Goal: Task Accomplishment & Management: Manage account settings

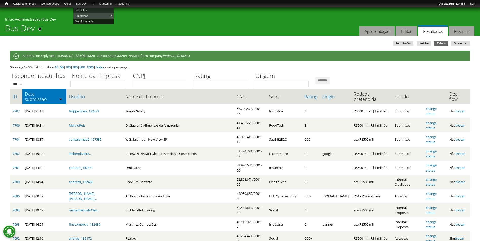
click at [86, 22] on link "Webform table" at bounding box center [93, 22] width 40 height 6
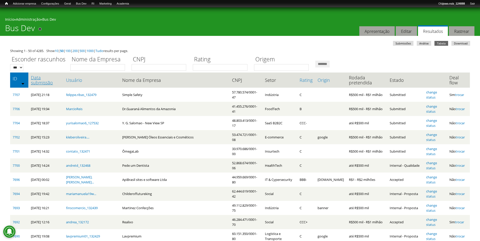
click at [46, 76] on link "Data submissão" at bounding box center [46, 80] width 30 height 10
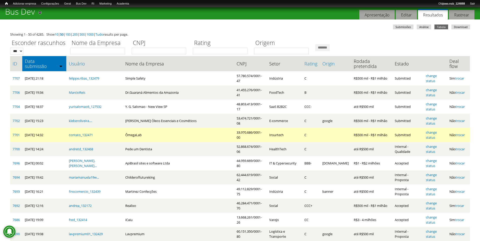
scroll to position [25, 0]
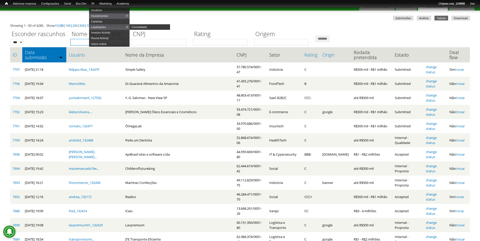
click at [87, 43] on input "Nome da Empresa" at bounding box center [97, 42] width 55 height 7
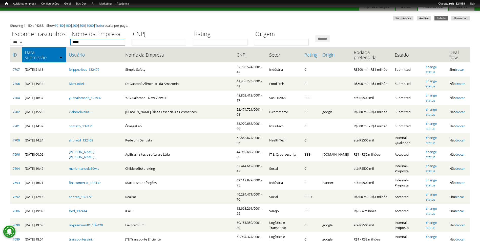
type input "*****"
click at [315, 35] on input "*******" at bounding box center [322, 38] width 14 height 7
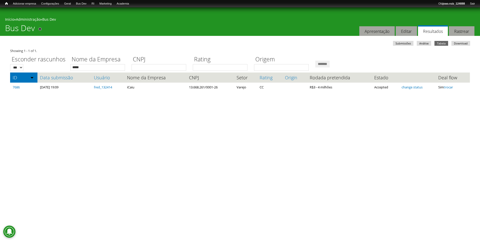
scroll to position [0, 0]
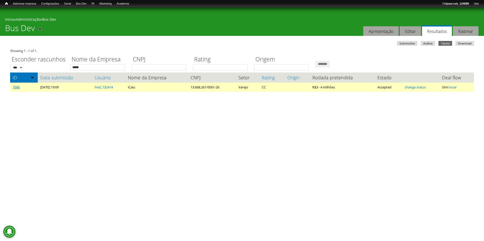
click at [19, 89] on link "7686" at bounding box center [16, 87] width 7 height 5
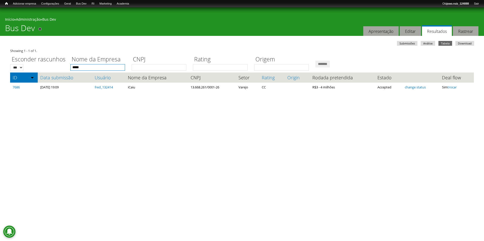
drag, startPoint x: 84, startPoint y: 66, endPoint x: 61, endPoint y: 71, distance: 23.4
click at [61, 71] on div "Esconder rascunhos *** *** Nome da Empresa ***** CNPJ Rating Origem *******" at bounding box center [242, 61] width 464 height 17
click at [315, 61] on input "*******" at bounding box center [322, 64] width 14 height 7
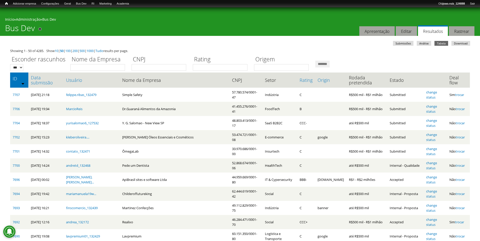
click at [56, 81] on th "Data submissão" at bounding box center [45, 80] width 35 height 15
click at [57, 81] on link "Data submissão" at bounding box center [46, 80] width 30 height 10
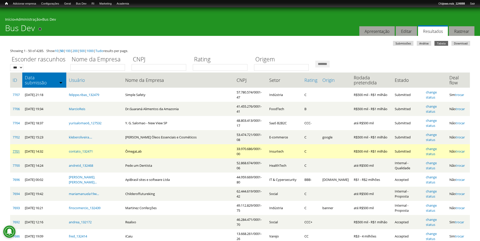
click at [18, 149] on link "7701" at bounding box center [16, 151] width 7 height 5
click at [427, 147] on link "change status" at bounding box center [431, 152] width 11 height 10
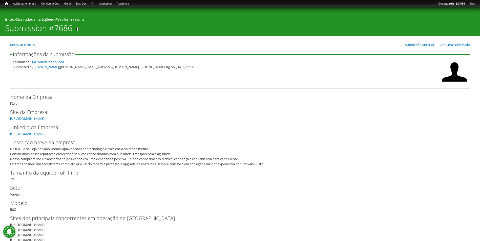
click at [45, 119] on link "https://www.icaiu.com.br/" at bounding box center [27, 118] width 34 height 5
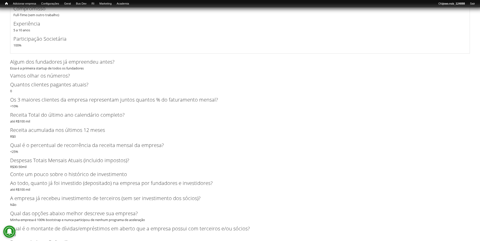
scroll to position [961, 0]
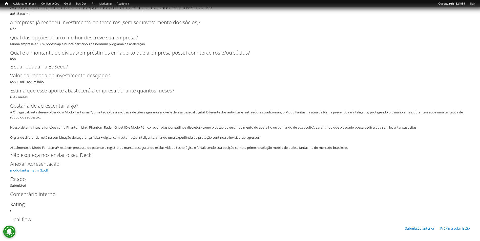
click at [37, 171] on link "modo-fantasmatm_5.pdf" at bounding box center [29, 170] width 38 height 5
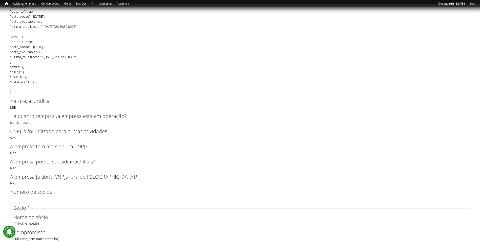
scroll to position [530, 0]
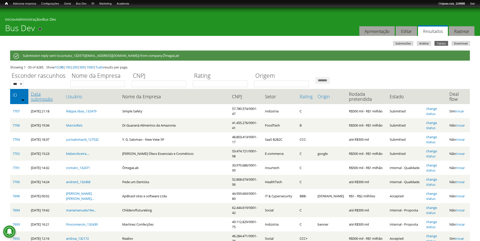
click at [44, 96] on link "Data submissão" at bounding box center [46, 97] width 30 height 10
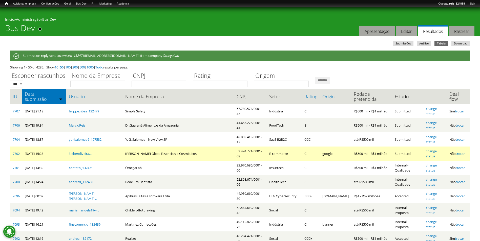
click at [18, 152] on link "7702" at bounding box center [16, 154] width 7 height 5
click at [437, 149] on link "change status" at bounding box center [431, 154] width 11 height 10
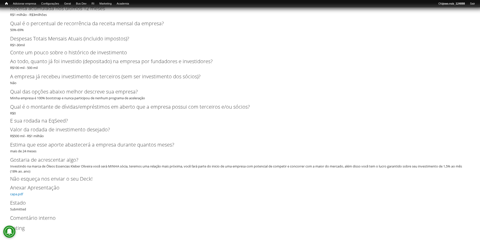
scroll to position [920, 0]
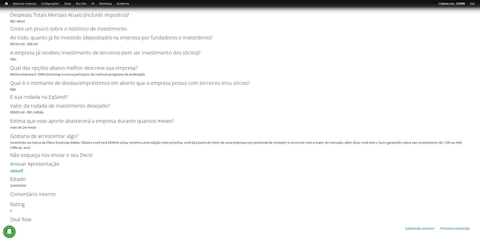
click at [22, 171] on link "capa.pdf" at bounding box center [16, 170] width 13 height 5
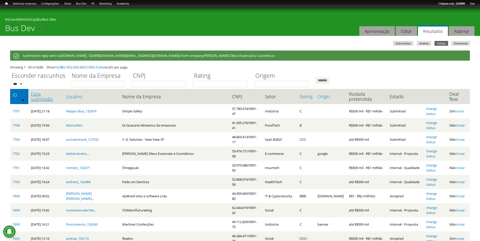
click at [42, 95] on link "Data submissão" at bounding box center [46, 97] width 30 height 10
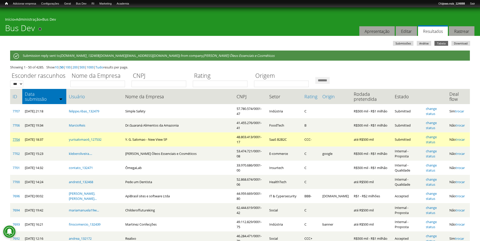
click at [18, 137] on link "7704" at bounding box center [16, 139] width 7 height 5
click at [434, 135] on link "change status" at bounding box center [431, 140] width 11 height 10
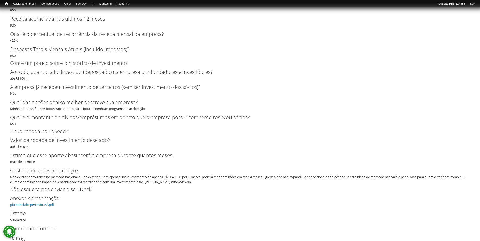
scroll to position [895, 0]
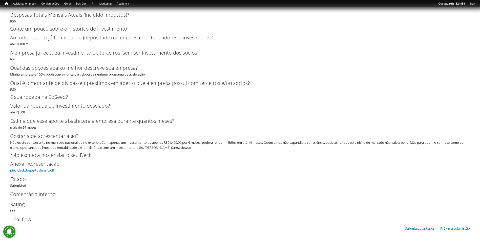
click at [43, 170] on link "pitchdeckdespertosbrasil.pdf" at bounding box center [32, 170] width 44 height 5
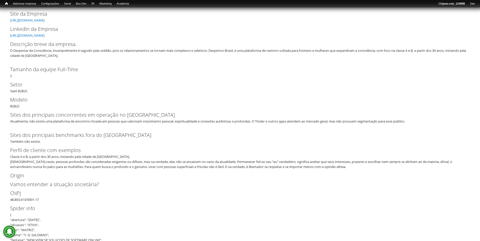
scroll to position [101, 0]
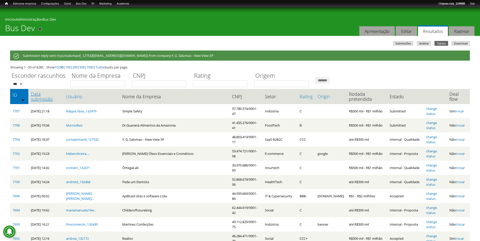
click at [47, 97] on link "Data submissão" at bounding box center [46, 97] width 30 height 10
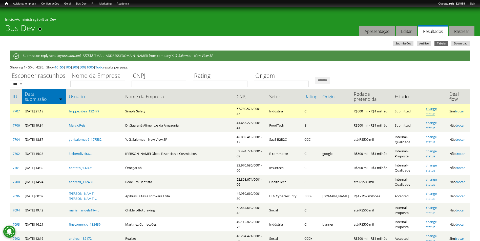
click at [435, 107] on link "change status" at bounding box center [431, 112] width 11 height 10
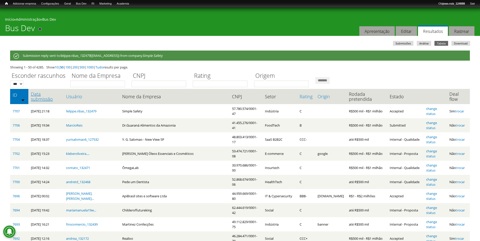
click at [56, 94] on link "Data submissão" at bounding box center [46, 97] width 30 height 10
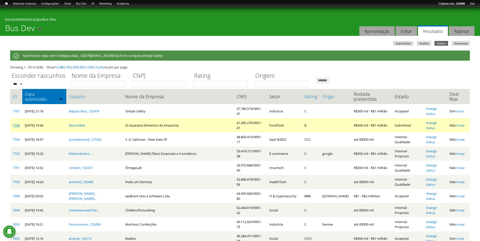
click at [18, 123] on link "7706" at bounding box center [16, 125] width 7 height 5
click at [430, 121] on link "change status" at bounding box center [431, 126] width 11 height 10
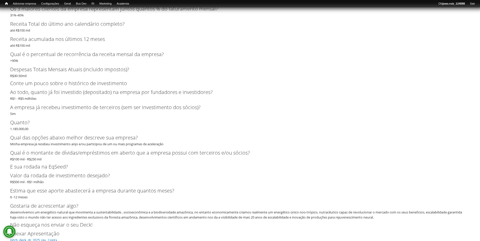
scroll to position [955, 0]
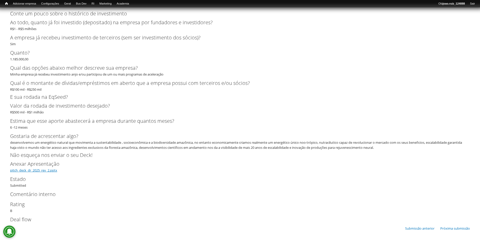
click at [40, 170] on link "pitch_deck_dr_2025_rev_2.pptx" at bounding box center [33, 170] width 47 height 5
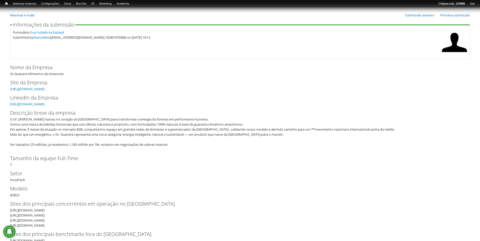
scroll to position [0, 0]
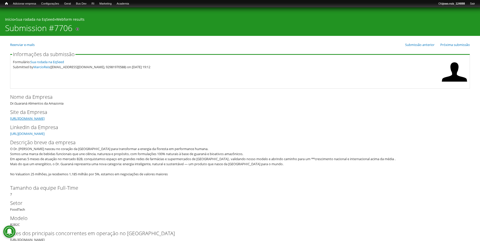
click at [45, 118] on link "https://drguarana.com.br/" at bounding box center [27, 118] width 34 height 5
click at [37, 133] on link "https://www.linkedin.com/in/marcio-reis-09813748/" at bounding box center [27, 134] width 34 height 5
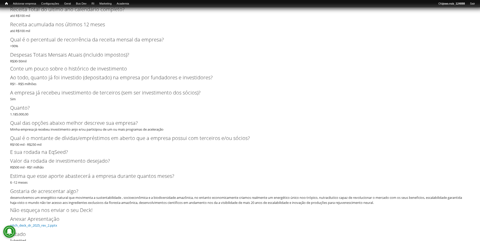
scroll to position [854, 0]
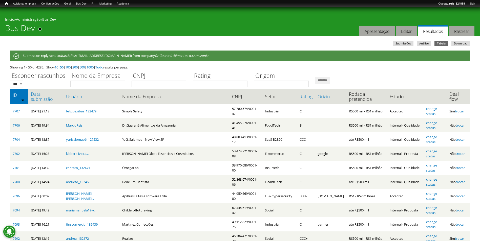
click at [50, 95] on link "Data submissão" at bounding box center [46, 97] width 30 height 10
